Goal: Task Accomplishment & Management: Use online tool/utility

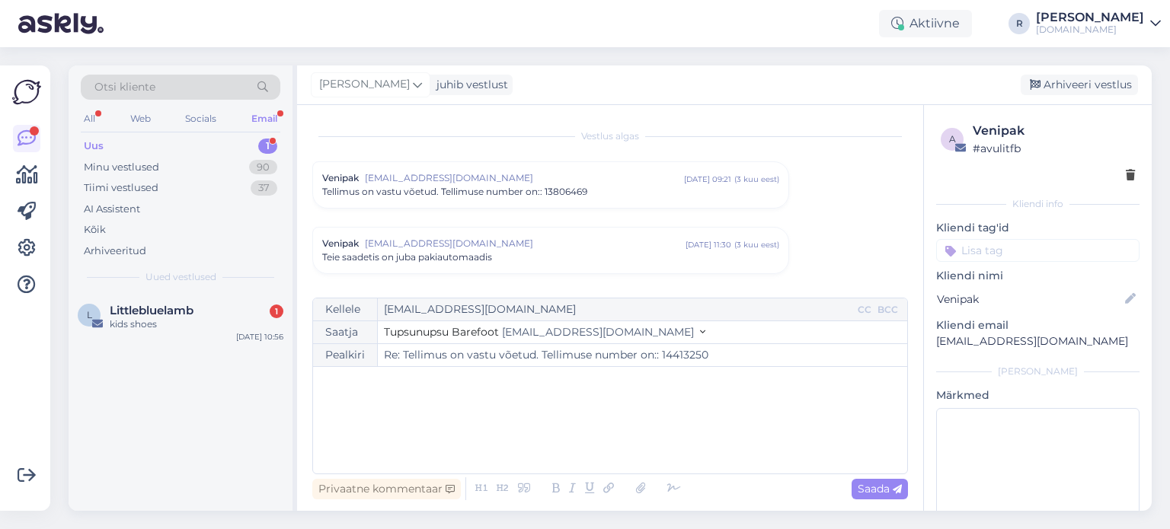
scroll to position [5397, 0]
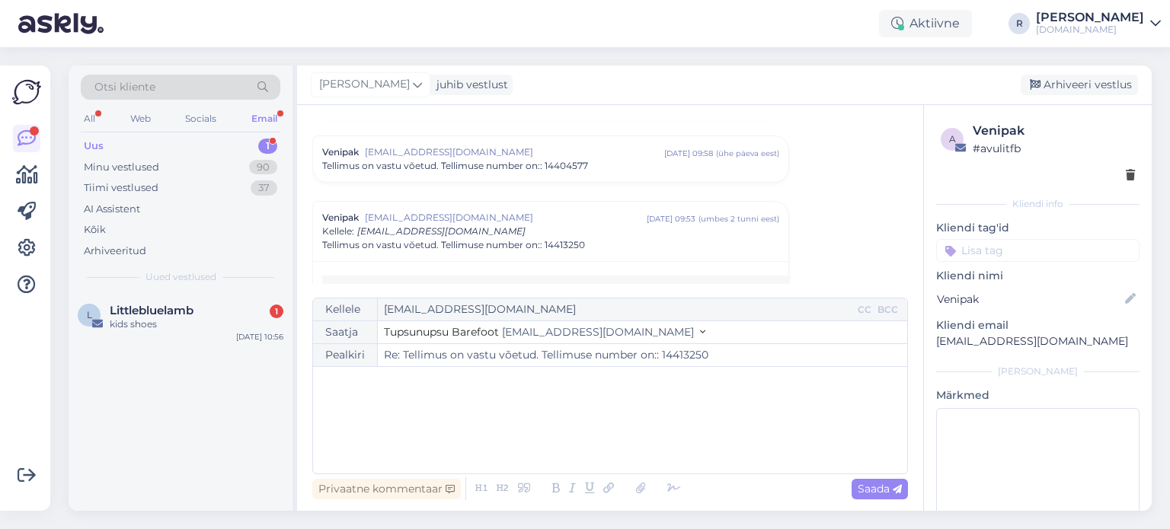
click at [187, 318] on div "kids shoes" at bounding box center [197, 325] width 174 height 14
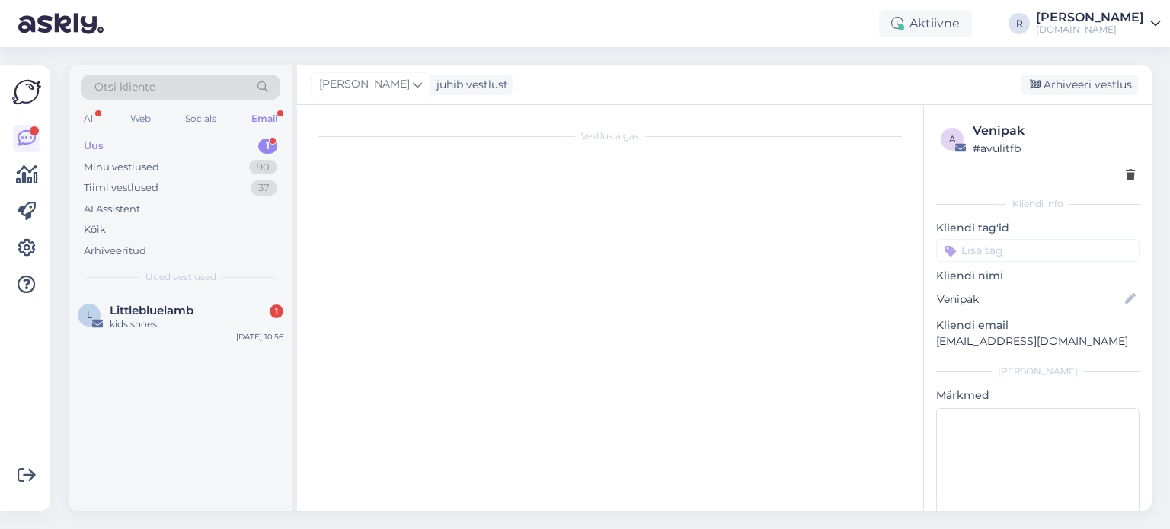
scroll to position [0, 0]
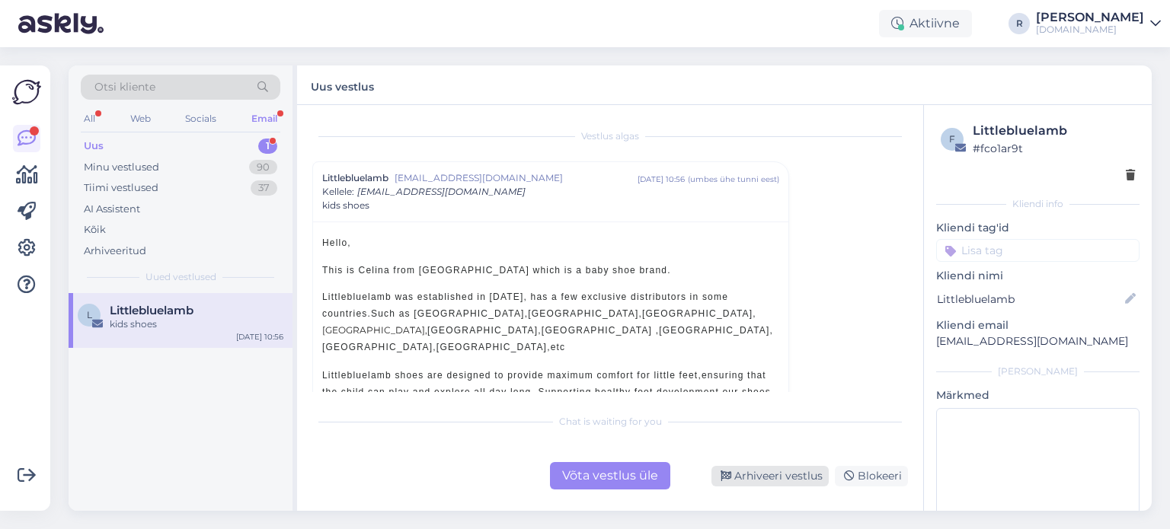
click at [725, 478] on icon at bounding box center [725, 476] width 11 height 11
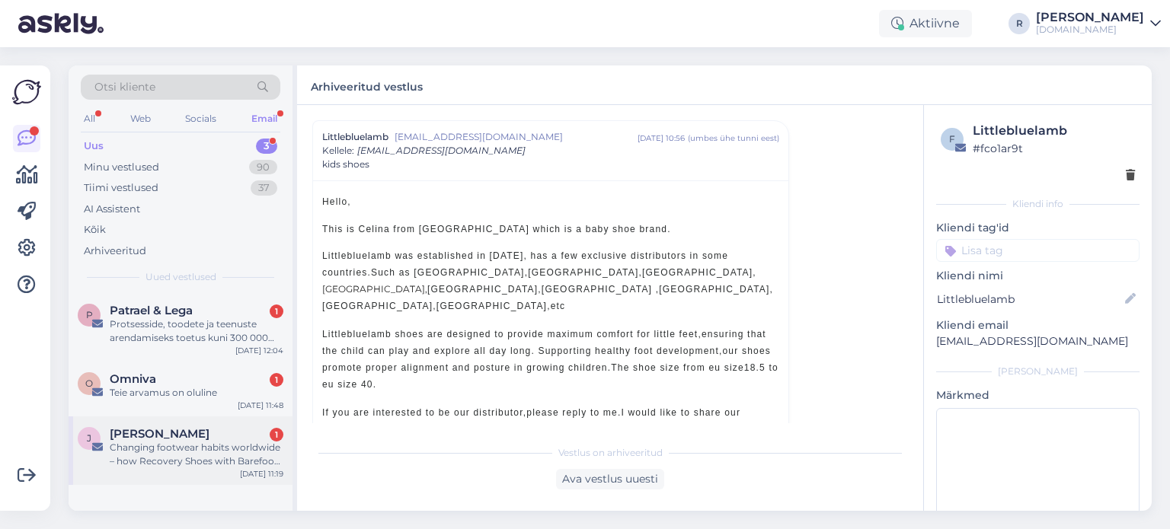
click at [183, 450] on div "Changing footwear habits worldwide – how Recovery Shoes with Barefoot Benefits …" at bounding box center [197, 454] width 174 height 27
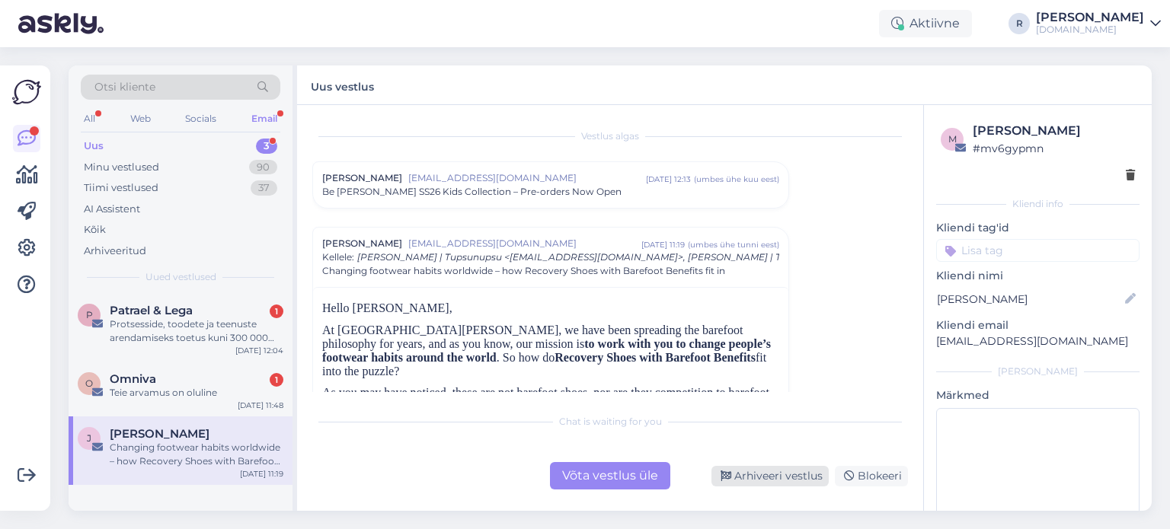
click at [787, 476] on div "Arhiveeri vestlus" at bounding box center [769, 476] width 117 height 21
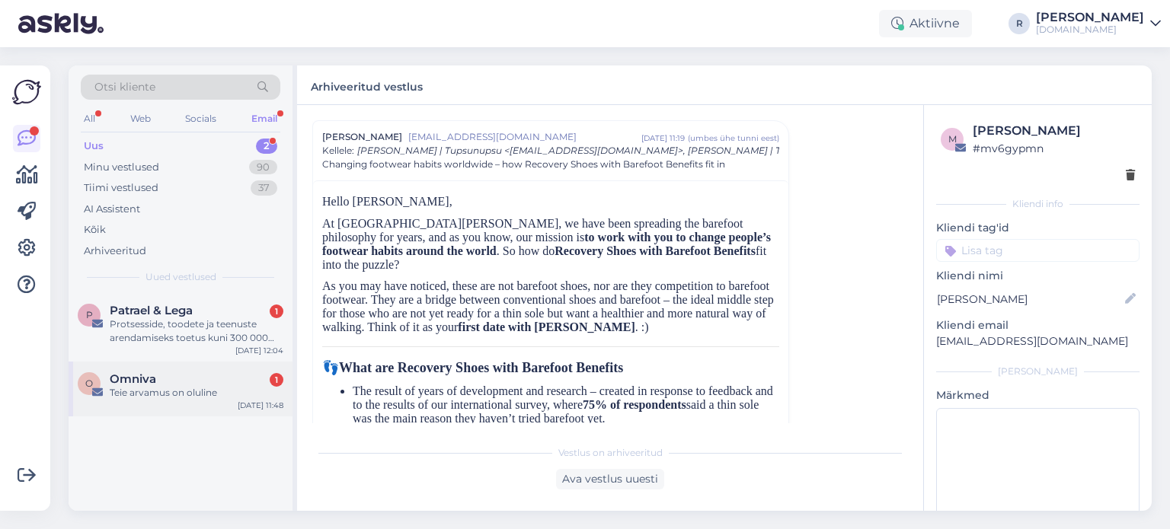
click at [163, 393] on div "Teie arvamus on oluline" at bounding box center [197, 393] width 174 height 14
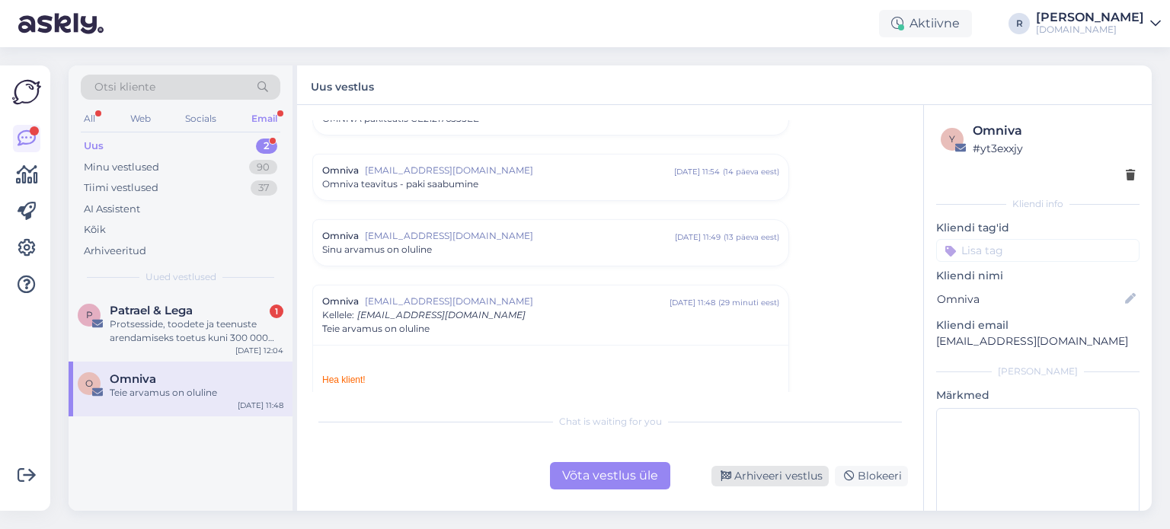
click at [765, 479] on div "Arhiveeri vestlus" at bounding box center [769, 476] width 117 height 21
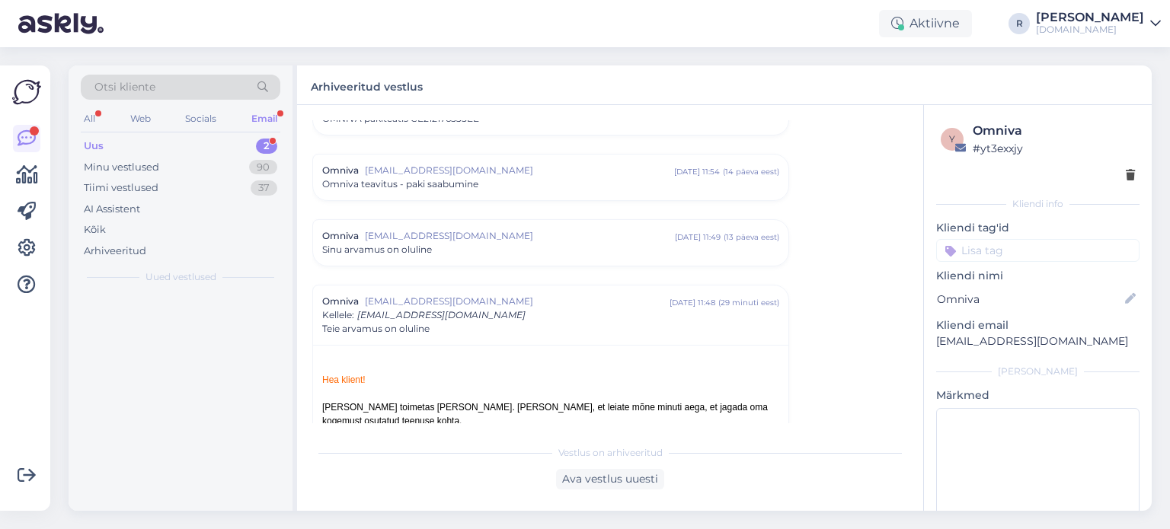
scroll to position [367, 0]
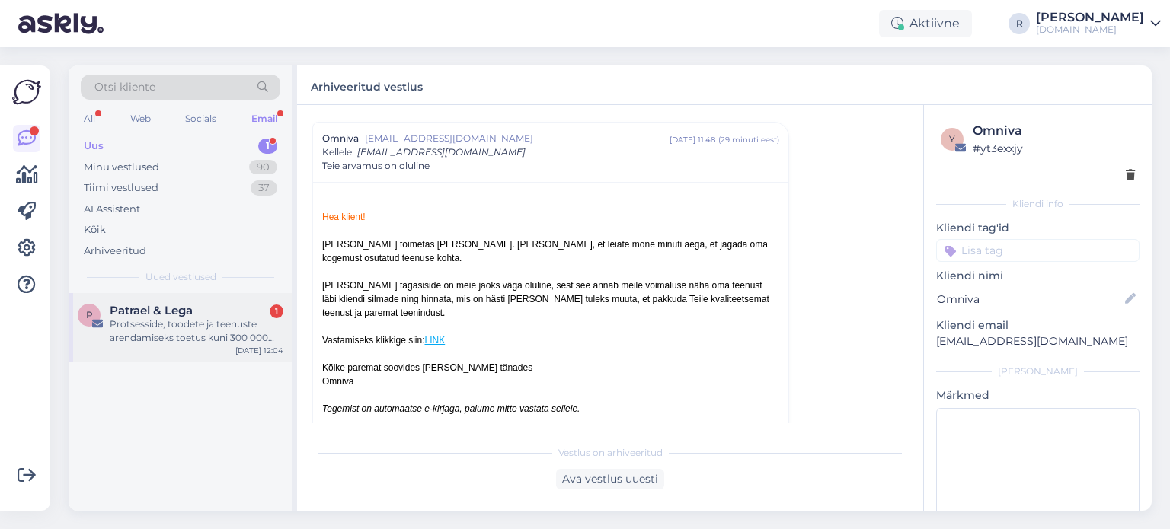
click at [169, 332] on div "Protsesside, toodete ja teenuste arendamiseks toetus kuni 300 000 eurot" at bounding box center [197, 331] width 174 height 27
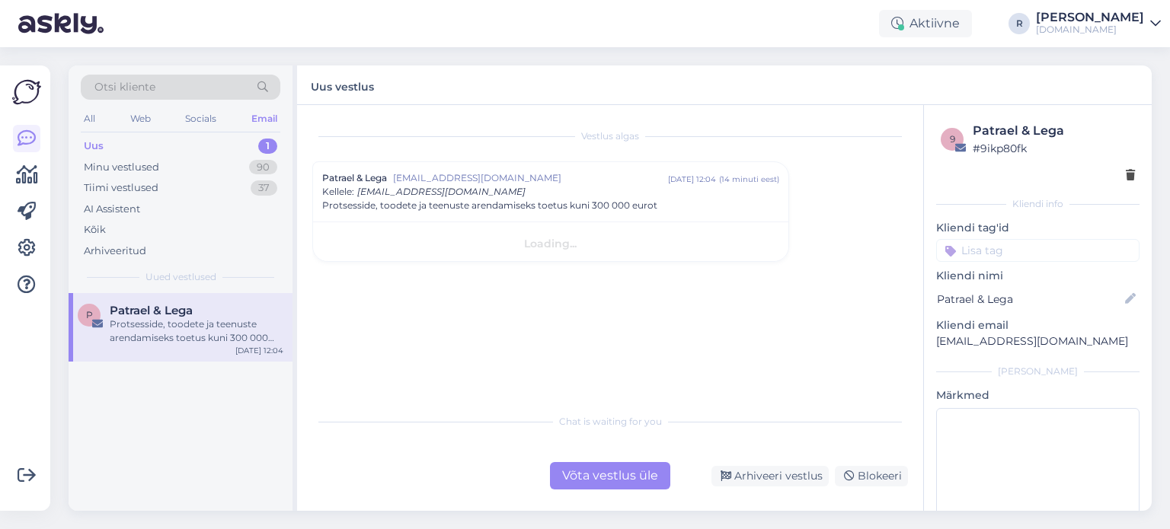
scroll to position [0, 0]
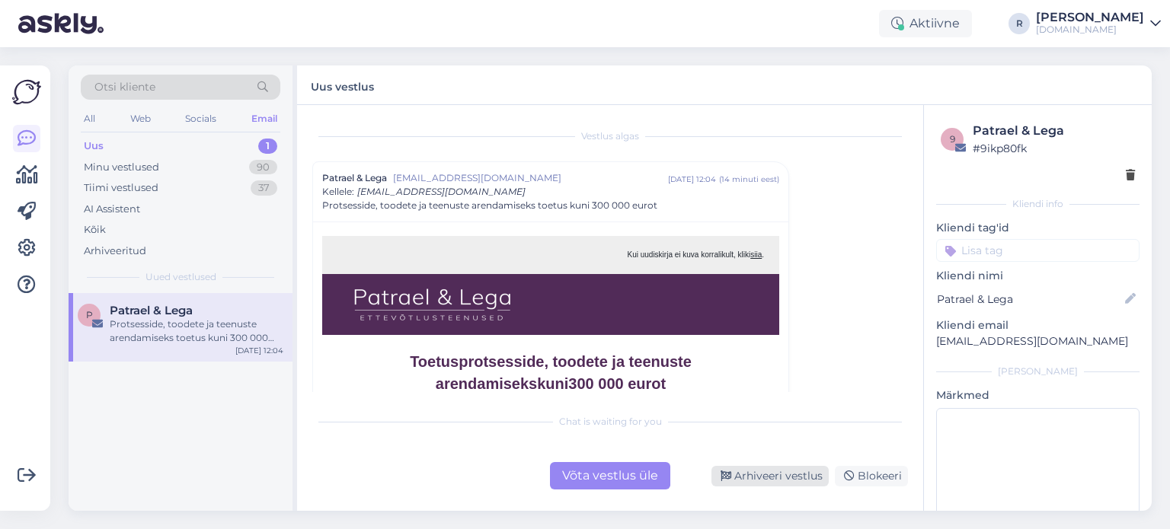
click at [758, 477] on div "Arhiveeri vestlus" at bounding box center [769, 476] width 117 height 21
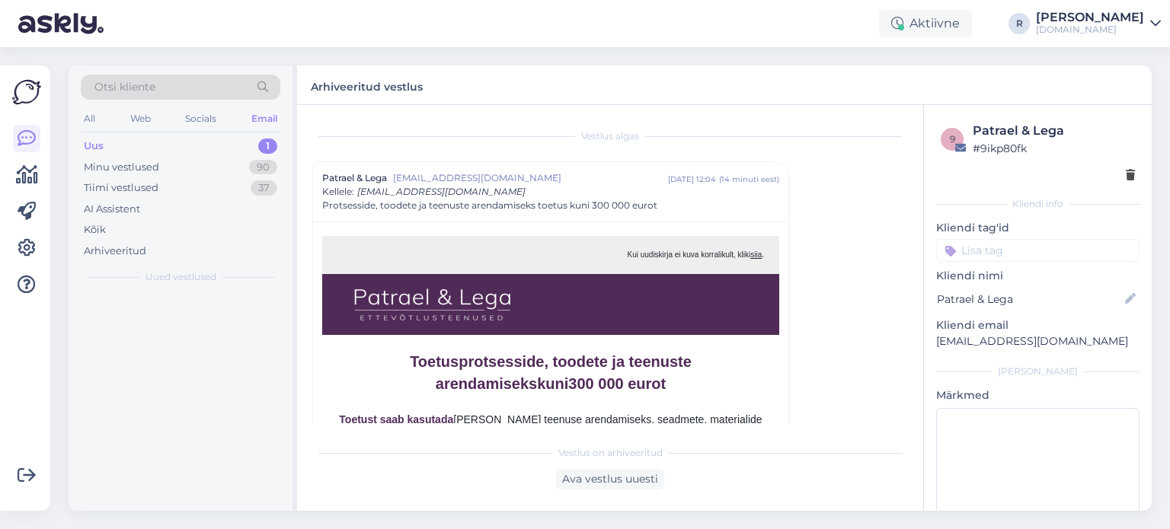
scroll to position [41, 0]
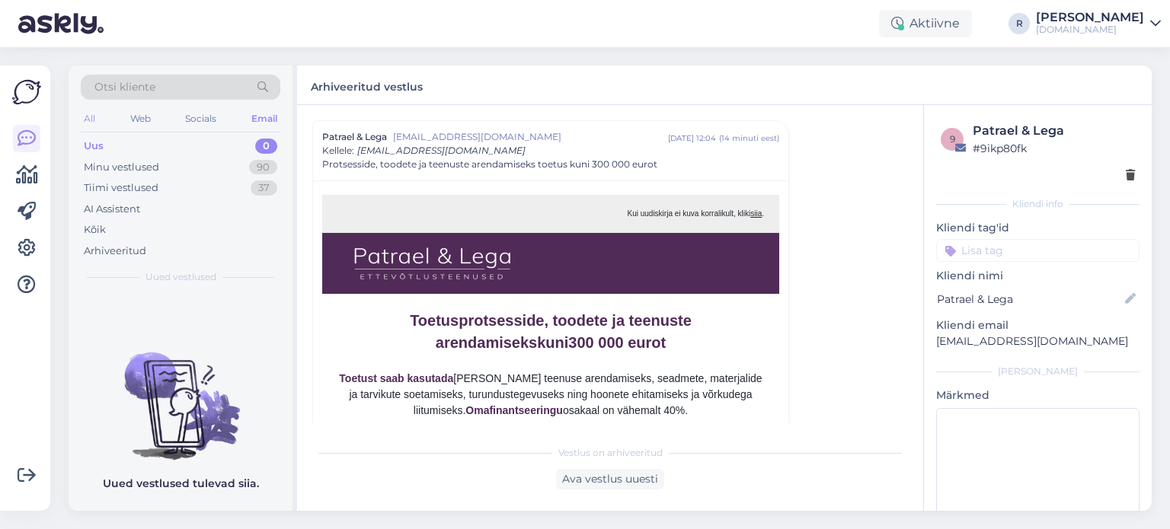
click at [96, 115] on div "All" at bounding box center [90, 119] width 18 height 20
click at [111, 228] on div "Kõik" at bounding box center [181, 229] width 200 height 21
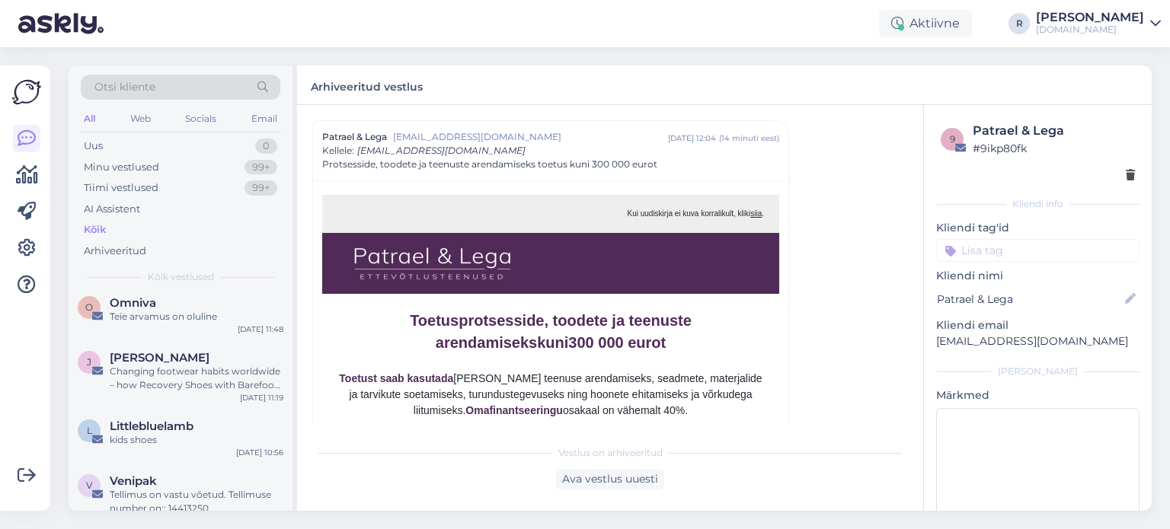
scroll to position [0, 0]
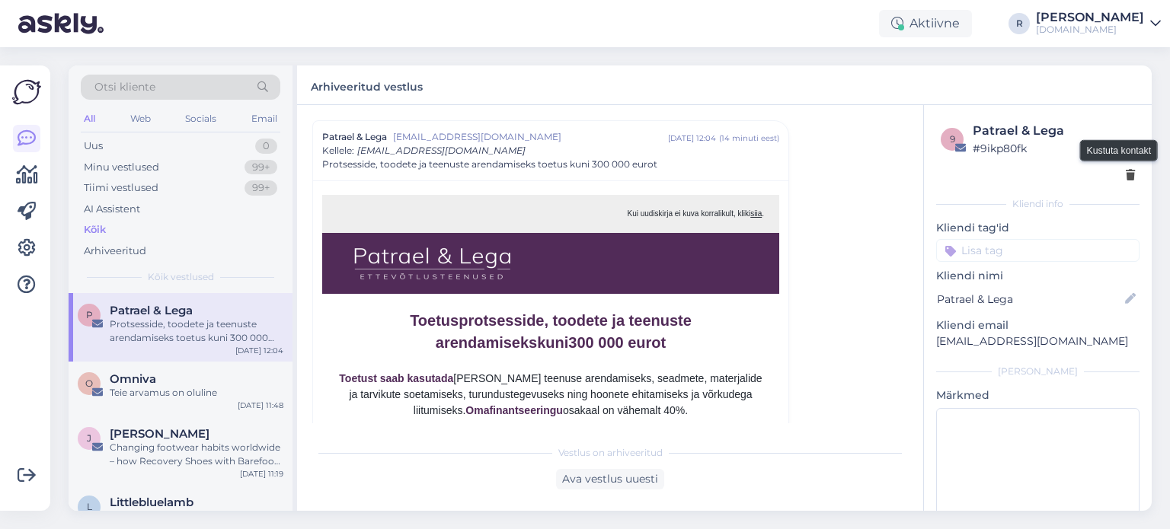
click at [1126, 173] on icon at bounding box center [1130, 176] width 9 height 11
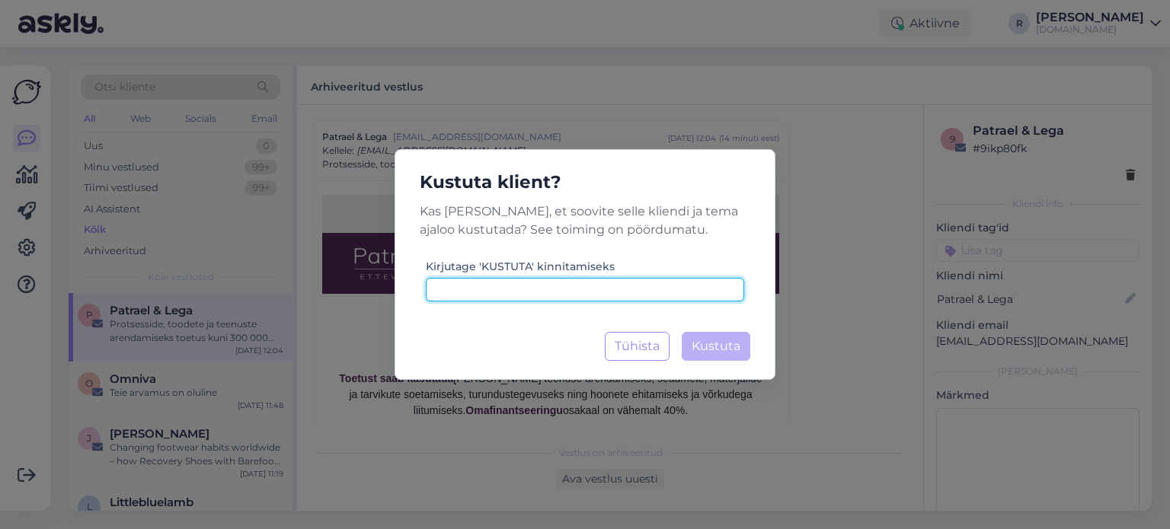
click at [515, 283] on input at bounding box center [585, 290] width 318 height 24
type input "kustuta"
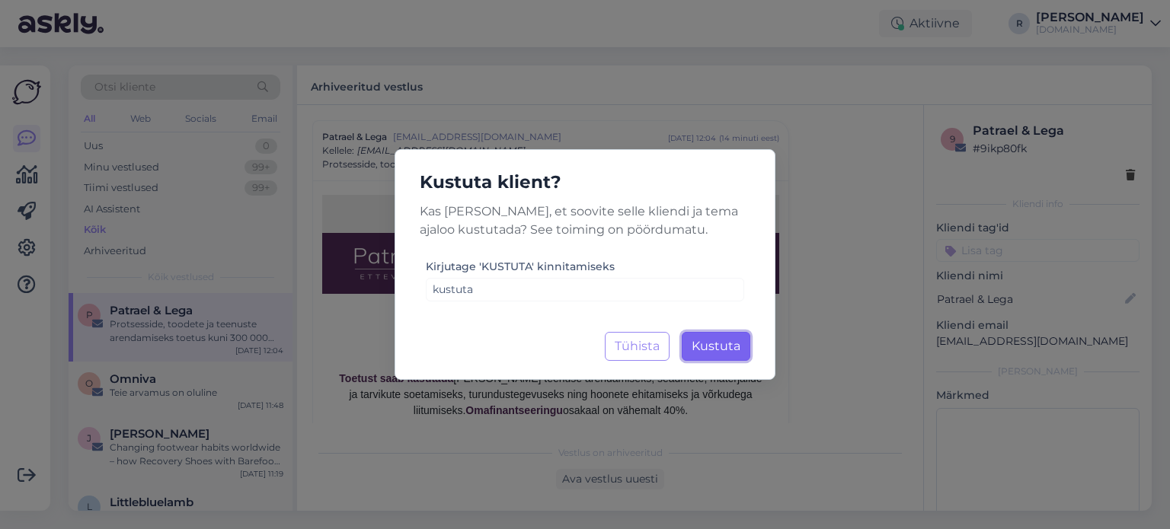
click at [728, 353] on span "Kustuta" at bounding box center [716, 346] width 49 height 14
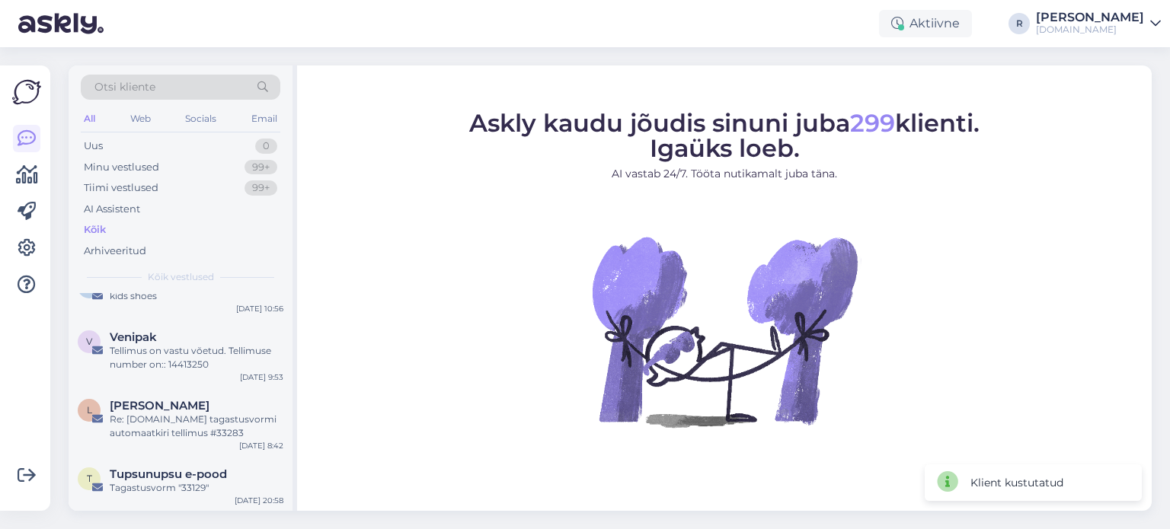
scroll to position [152, 0]
click at [155, 442] on div "L [PERSON_NAME] Re: [DOMAIN_NAME] tagastusvormi automaatkiri tellimus #33283 [D…" at bounding box center [181, 422] width 224 height 69
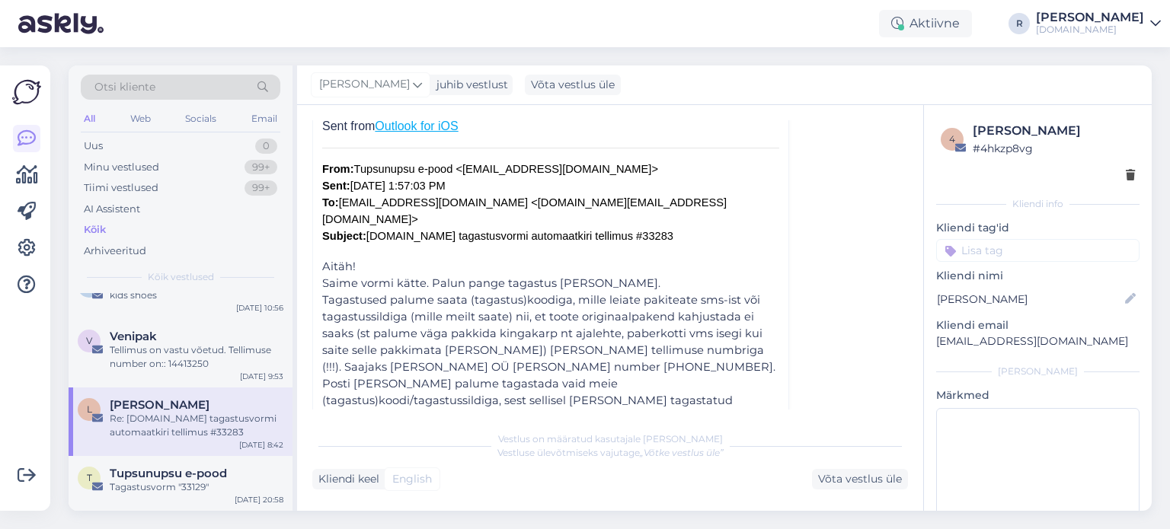
scroll to position [0, 0]
